Goal: Communication & Community: Answer question/provide support

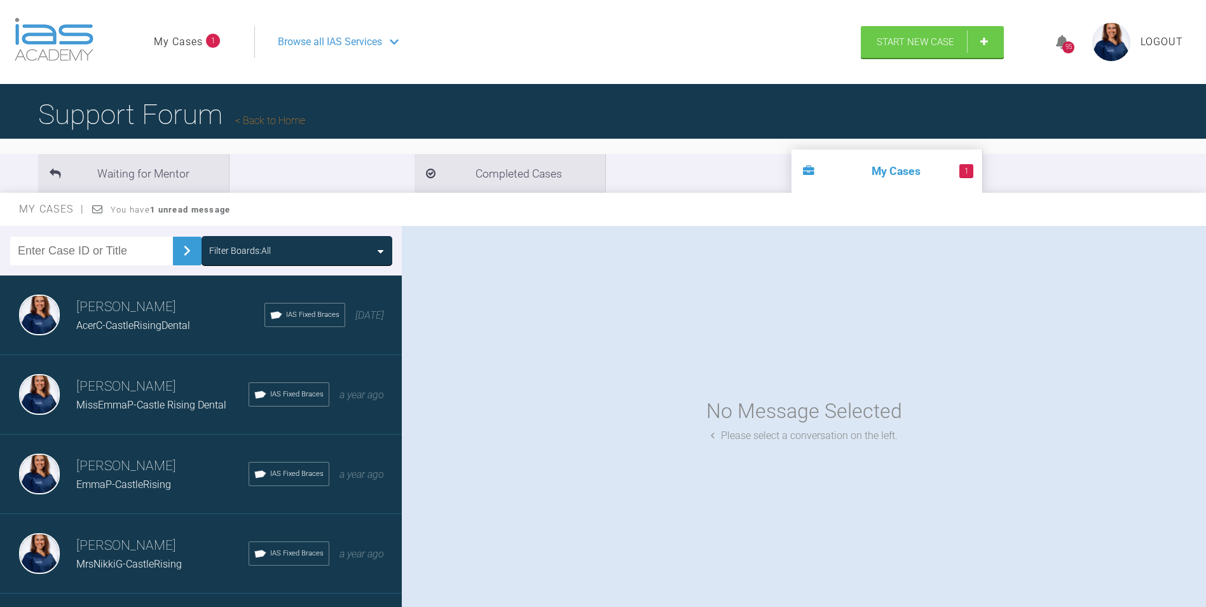
click at [135, 382] on h3 "[PERSON_NAME]" at bounding box center [162, 387] width 172 height 22
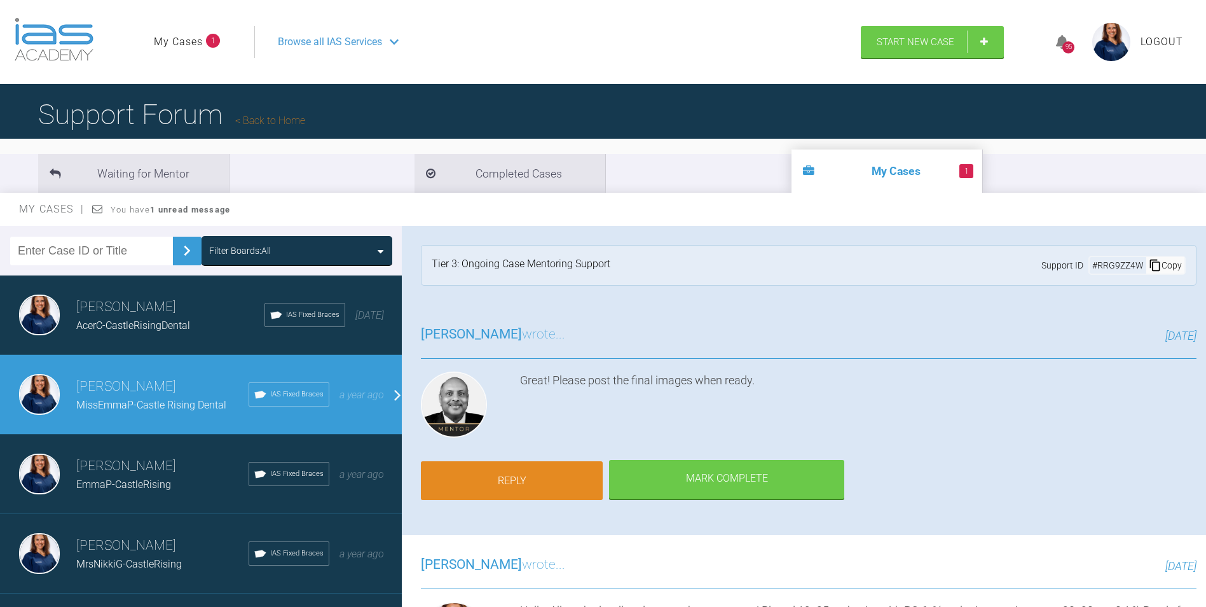
click at [547, 475] on link "Reply" at bounding box center [512, 480] width 182 height 39
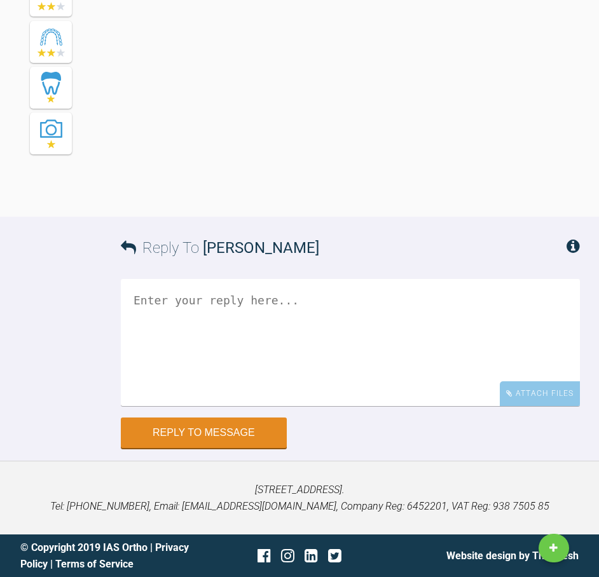
scroll to position [12772, 0]
click at [537, 397] on div "Attach Files" at bounding box center [540, 394] width 80 height 25
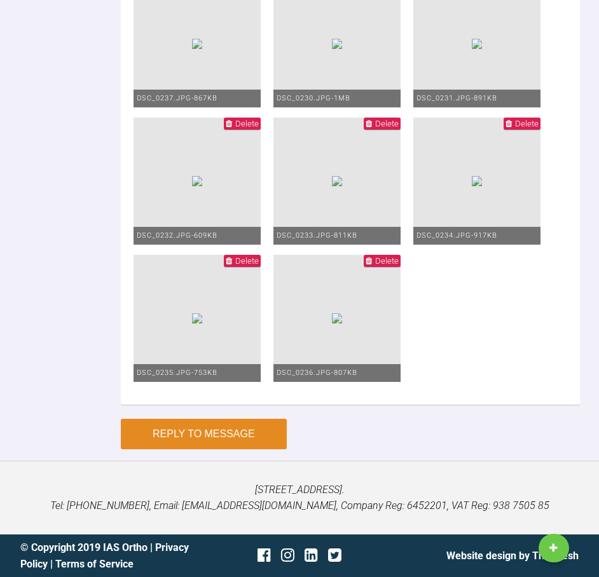
type textarea "Hello, Please find enclosed photos from the [MEDICAL_DATA] stage. My regards, […"
click at [214, 438] on button "Reply to Message" at bounding box center [204, 434] width 166 height 31
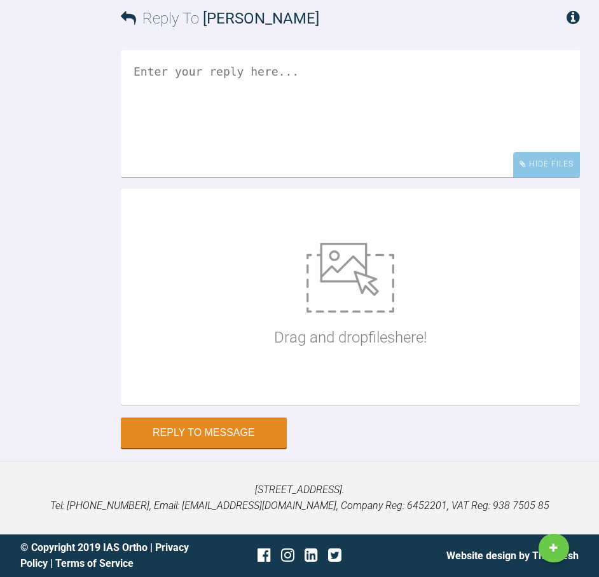
scroll to position [11767, 0]
